Goal: Information Seeking & Learning: Learn about a topic

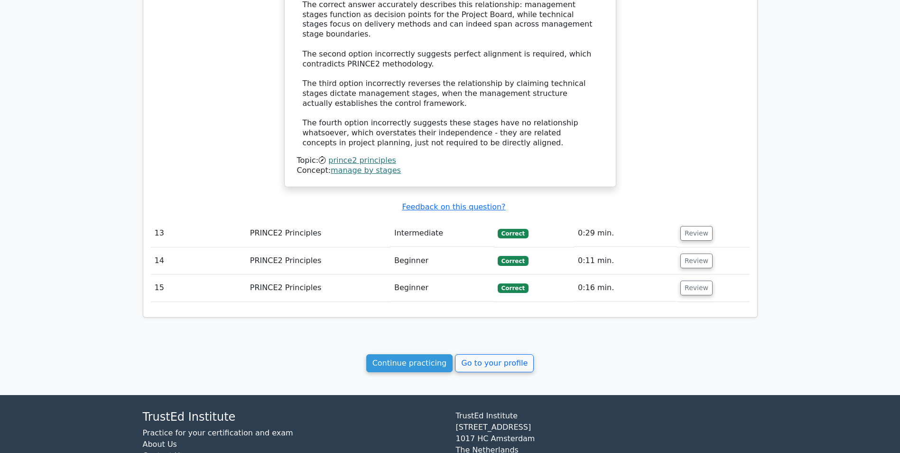
scroll to position [1682, 0]
click at [472, 353] on link "Go to your profile" at bounding box center [494, 362] width 79 height 18
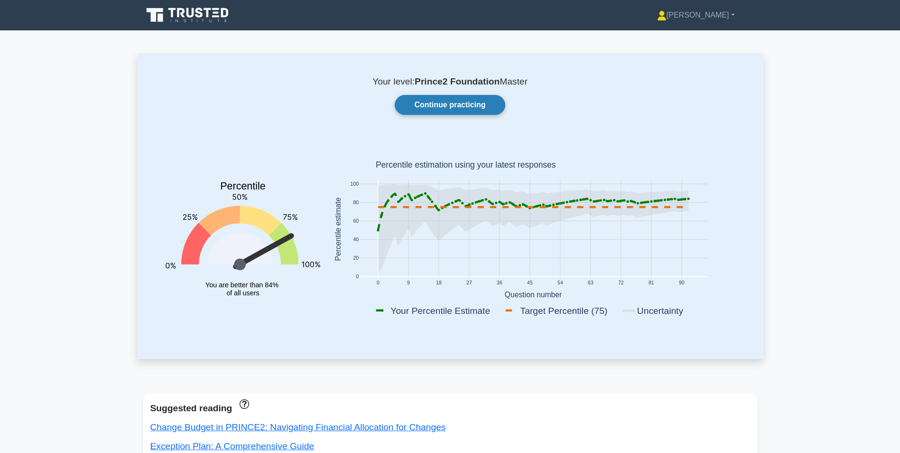
click at [431, 98] on link "Continue practicing" at bounding box center [450, 105] width 110 height 20
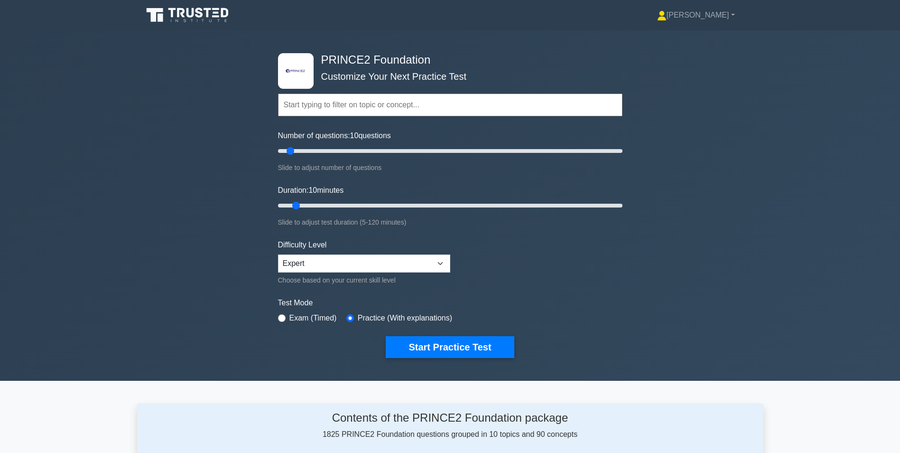
click at [331, 105] on input "text" at bounding box center [450, 104] width 344 height 23
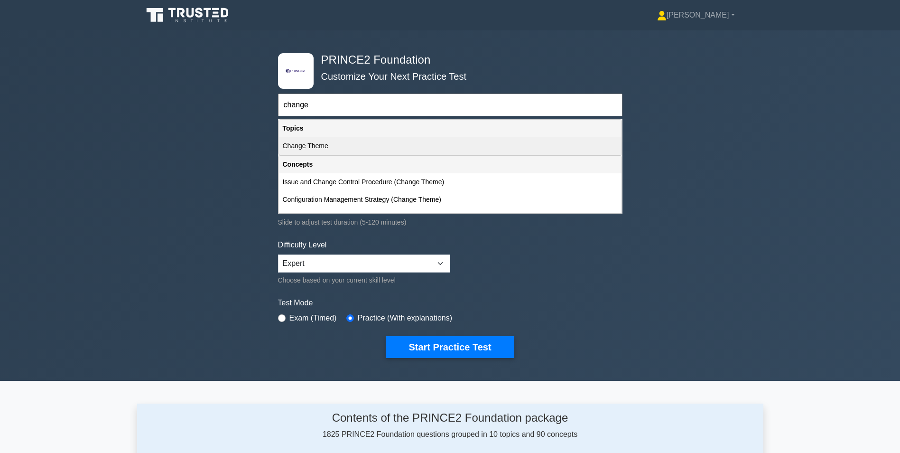
click at [292, 146] on div "Change Theme" at bounding box center [450, 146] width 343 height 18
type input "Change Theme"
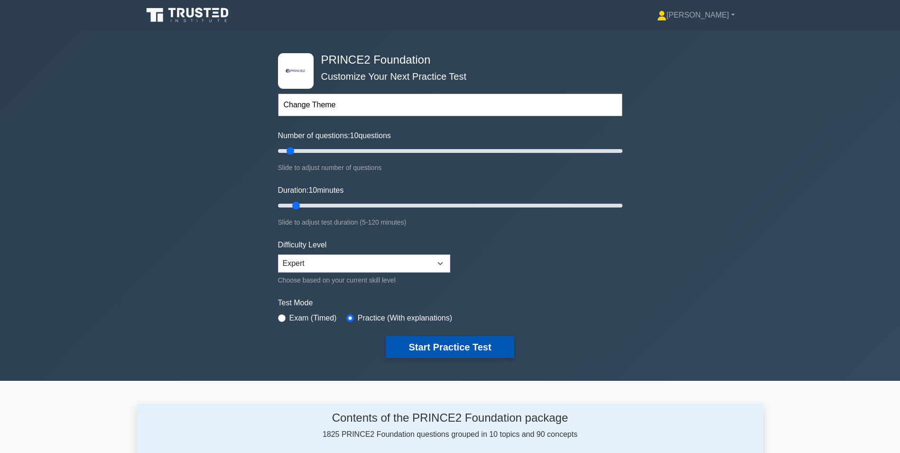
click at [416, 339] on button "Start Practice Test" at bounding box center [450, 347] width 128 height 22
click at [356, 271] on select "Beginner Intermediate Expert" at bounding box center [364, 263] width 172 height 18
click at [278, 254] on select "Beginner Intermediate Expert" at bounding box center [364, 263] width 172 height 18
click at [423, 346] on button "Start Practice Test" at bounding box center [450, 347] width 128 height 22
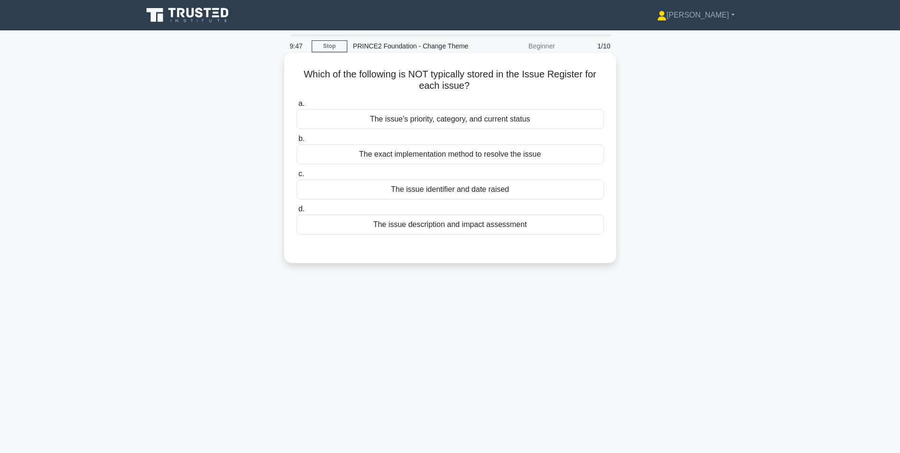
click at [462, 157] on div "The exact implementation method to resolve the issue" at bounding box center [450, 154] width 307 height 20
click at [297, 142] on input "b. The exact implementation method to resolve the issue" at bounding box center [297, 139] width 0 height 6
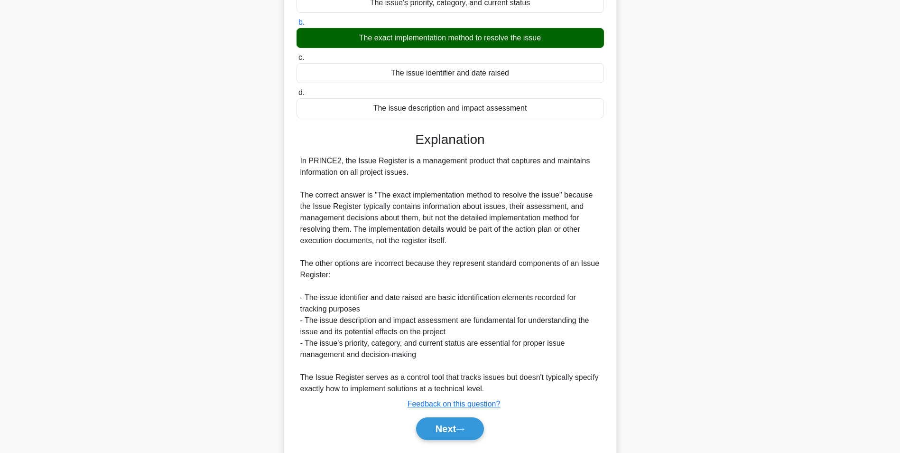
scroll to position [144, 0]
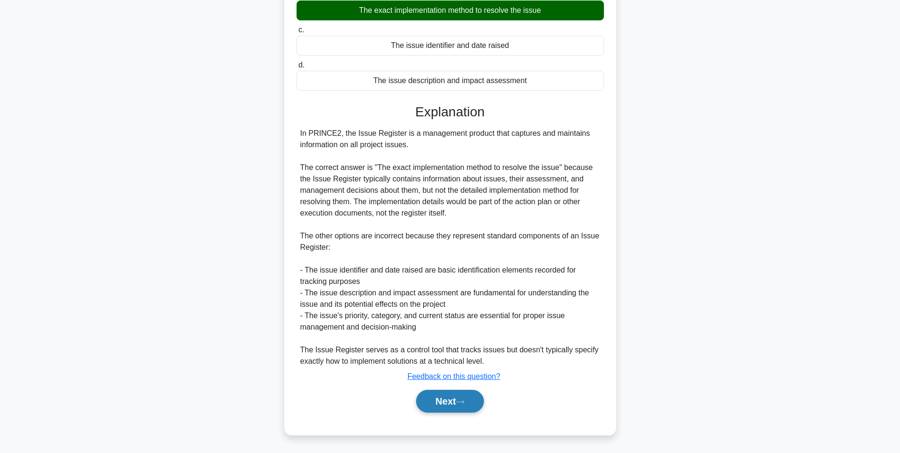
click at [455, 398] on button "Next" at bounding box center [450, 400] width 68 height 23
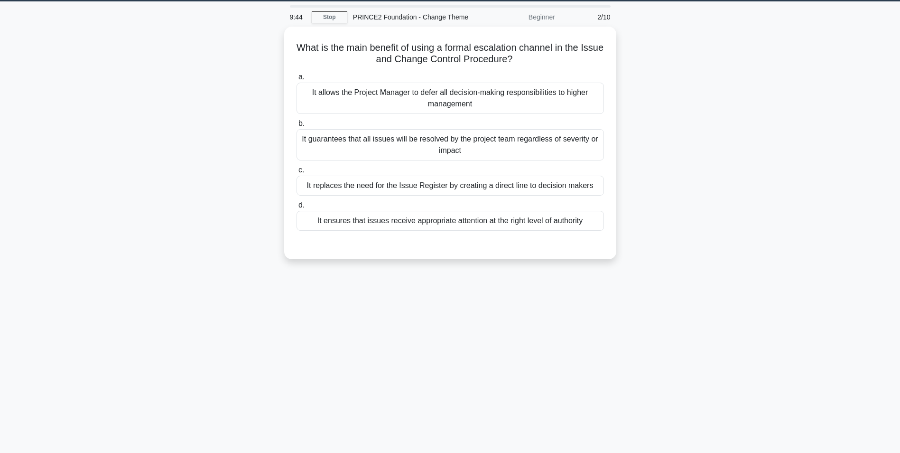
scroll to position [12, 0]
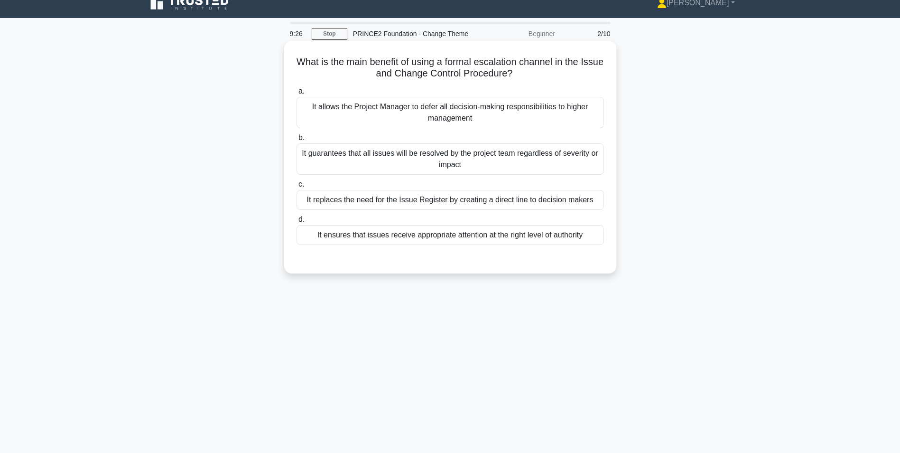
click at [364, 160] on div "It guarantees that all issues will be resolved by the project team regardless o…" at bounding box center [450, 158] width 307 height 31
click at [297, 141] on input "b. It guarantees that all issues will be resolved by the project team regardles…" at bounding box center [297, 138] width 0 height 6
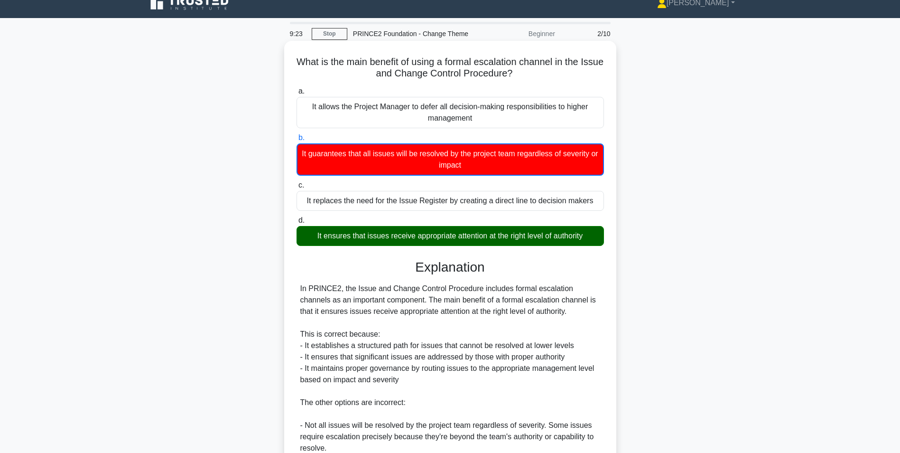
scroll to position [191, 0]
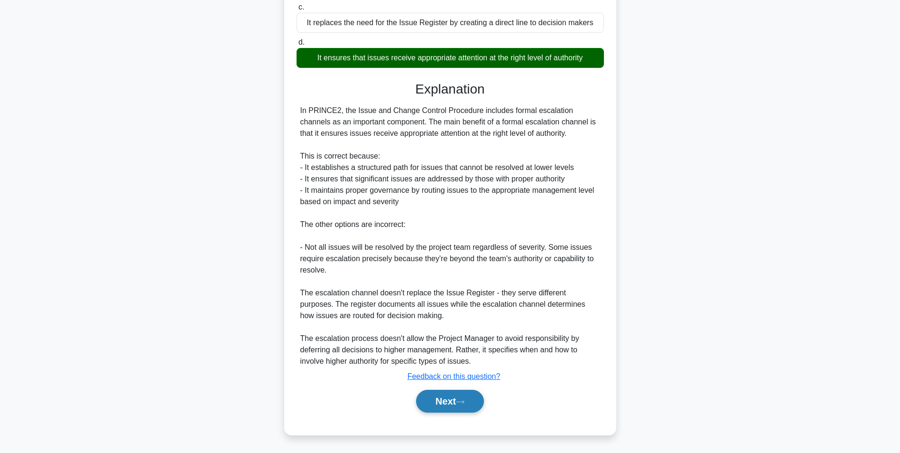
click at [439, 401] on button "Next" at bounding box center [450, 400] width 68 height 23
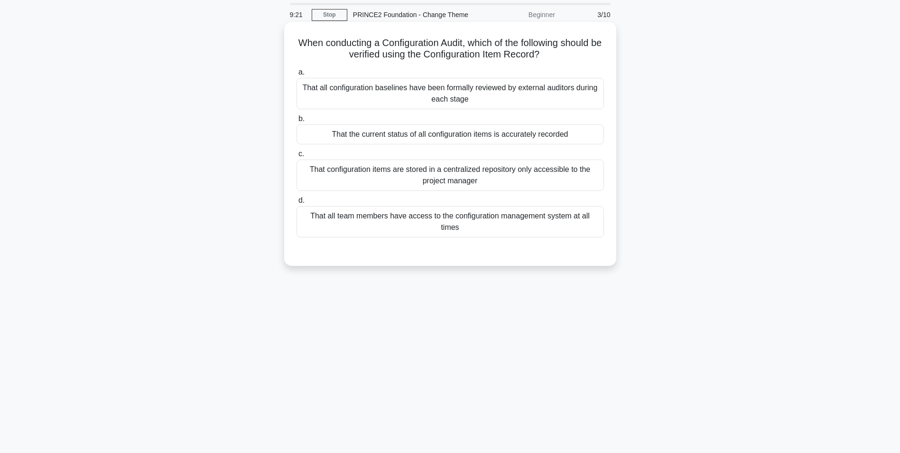
scroll to position [0, 0]
